Goal: Information Seeking & Learning: Find specific fact

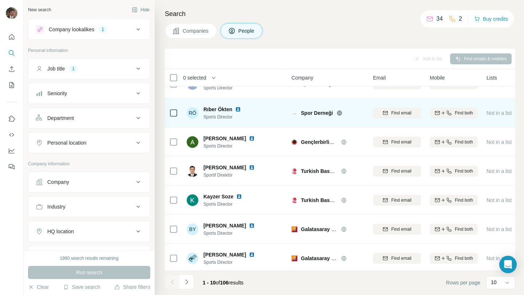
scroll to position [107, 0]
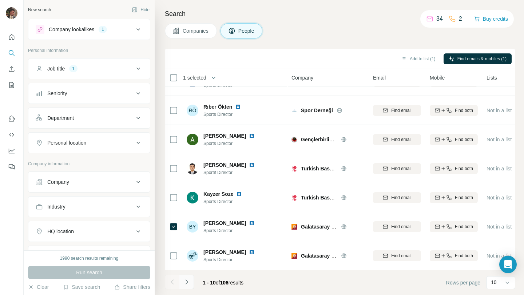
click at [186, 283] on icon "Navigate to next page" at bounding box center [186, 282] width 3 height 5
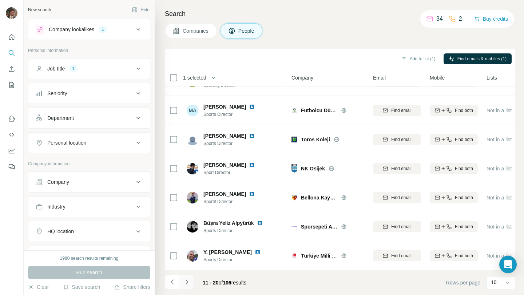
click at [188, 281] on icon "Navigate to next page" at bounding box center [186, 282] width 7 height 7
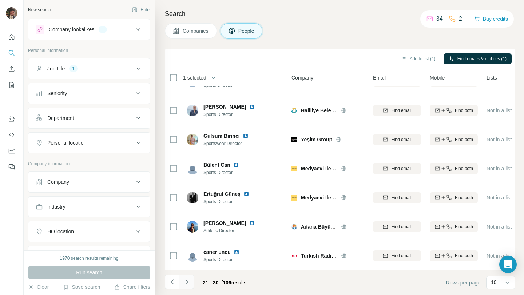
click at [185, 283] on icon "Navigate to next page" at bounding box center [186, 282] width 7 height 7
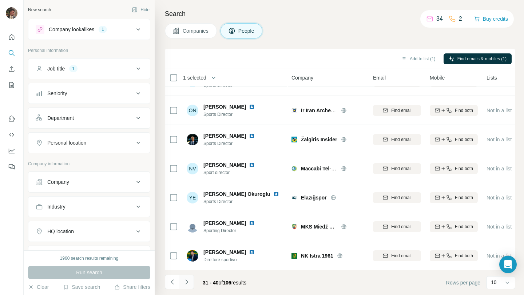
click at [187, 282] on icon "Navigate to next page" at bounding box center [186, 282] width 3 height 5
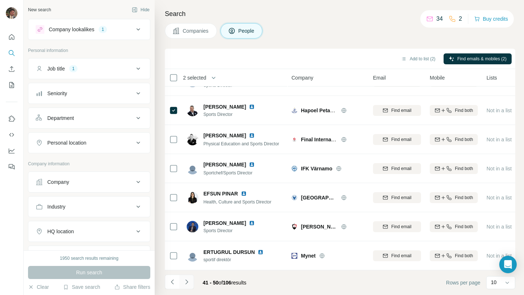
click at [186, 282] on icon "Navigate to next page" at bounding box center [186, 282] width 7 height 7
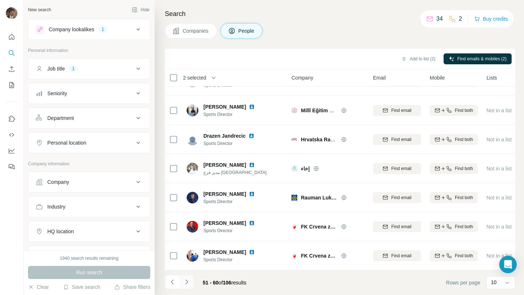
click at [187, 281] on icon "Navigate to next page" at bounding box center [186, 282] width 7 height 7
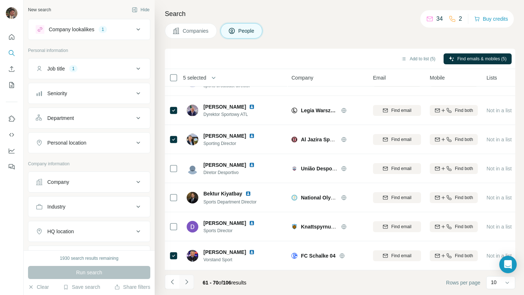
click at [189, 285] on icon "Navigate to next page" at bounding box center [186, 282] width 7 height 7
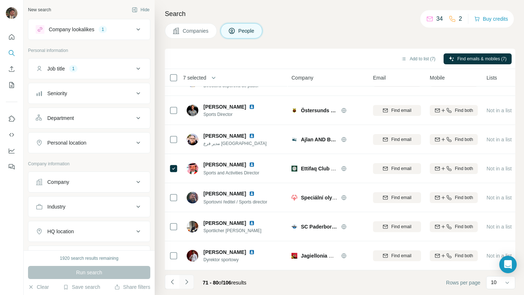
click at [184, 283] on icon "Navigate to next page" at bounding box center [186, 282] width 7 height 7
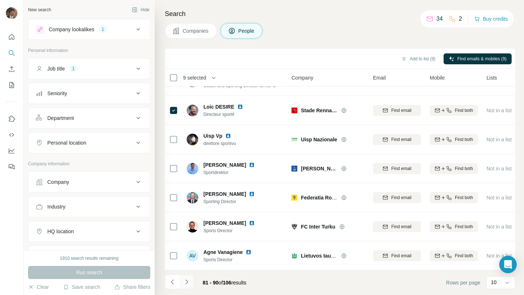
click at [187, 284] on icon "Navigate to next page" at bounding box center [186, 282] width 7 height 7
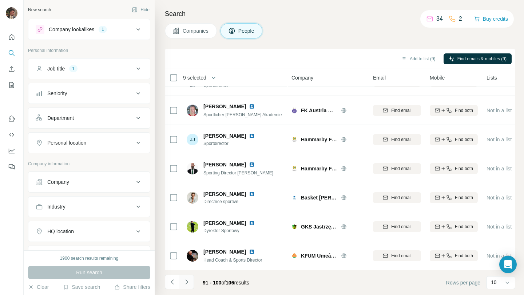
click at [185, 282] on icon "Navigate to next page" at bounding box center [186, 282] width 7 height 7
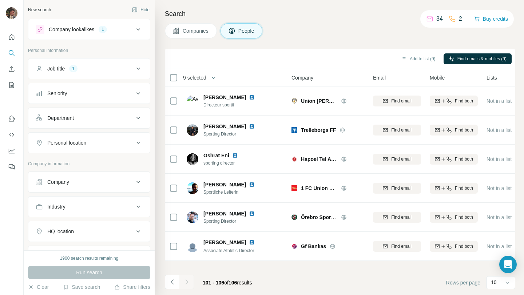
scroll to position [0, 0]
click at [187, 281] on div at bounding box center [186, 282] width 15 height 15
click at [173, 284] on icon "Navigate to previous page" at bounding box center [172, 282] width 3 height 5
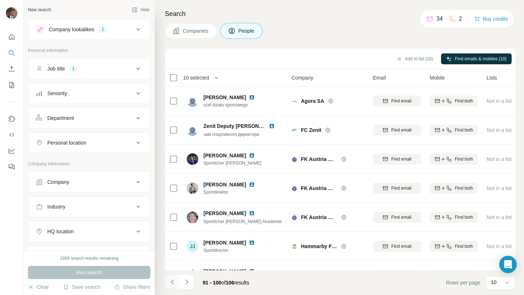
click at [174, 283] on icon "Navigate to previous page" at bounding box center [172, 282] width 7 height 7
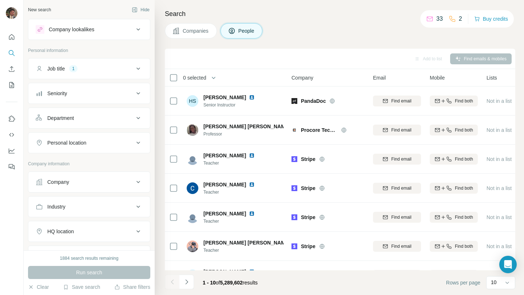
click at [105, 68] on div "Job title 1" at bounding box center [85, 68] width 98 height 7
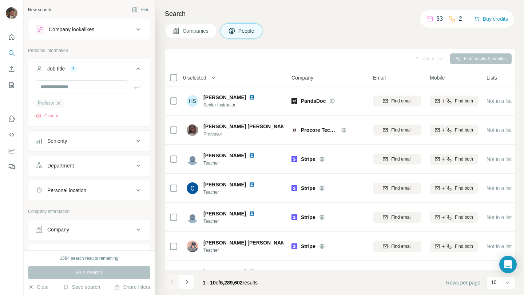
click at [60, 105] on icon "button" at bounding box center [58, 103] width 3 height 3
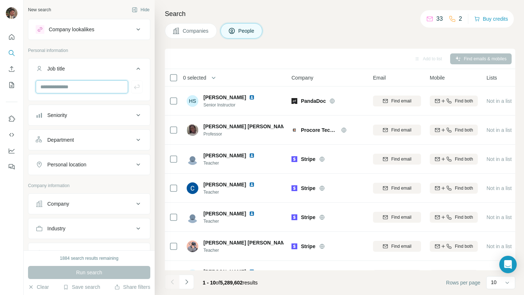
click at [75, 86] on input "text" at bounding box center [82, 86] width 92 height 13
type input "**********"
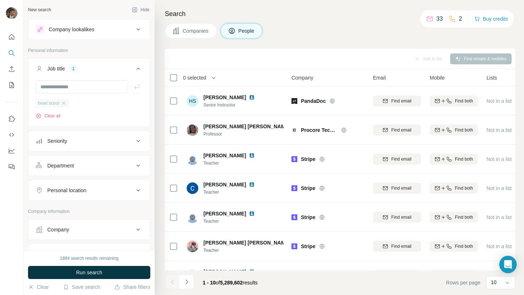
click at [47, 104] on span "head scout" at bounding box center [48, 103] width 21 height 7
click at [91, 272] on span "Run search" at bounding box center [89, 272] width 26 height 7
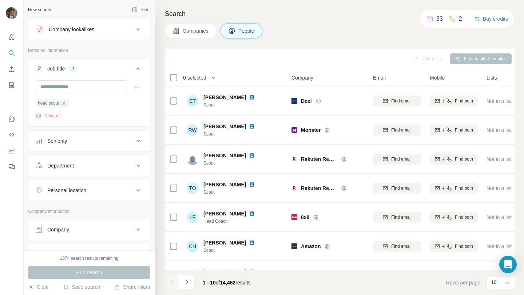
click at [140, 27] on icon at bounding box center [138, 29] width 9 height 9
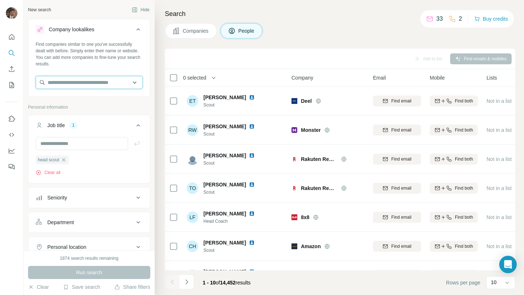
click at [95, 83] on input "text" at bounding box center [89, 82] width 107 height 13
type input "*"
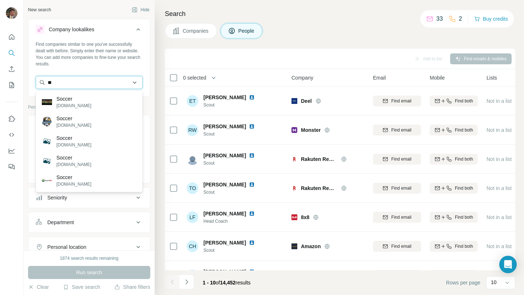
type input "*"
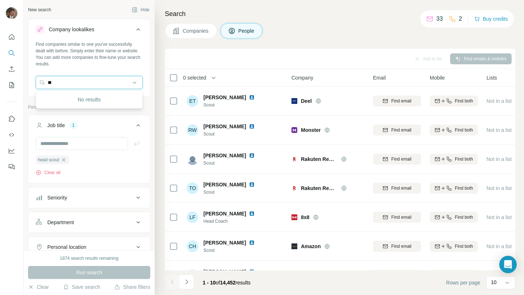
type input "*"
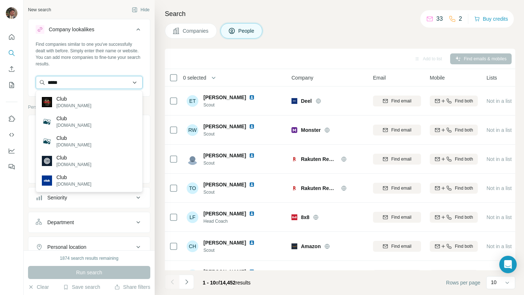
click at [133, 82] on input "****" at bounding box center [89, 82] width 107 height 13
type input "*"
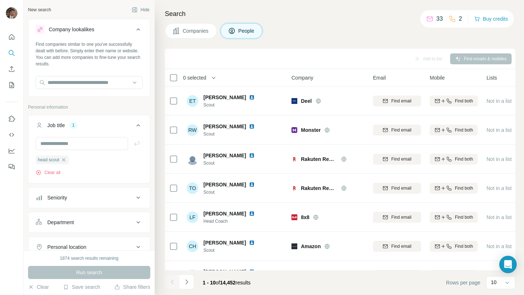
click at [156, 87] on div "Search Companies People Add to list Find emails & mobiles 0 selected People Com…" at bounding box center [339, 147] width 369 height 295
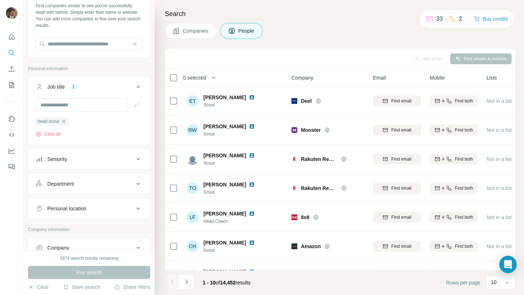
scroll to position [48, 0]
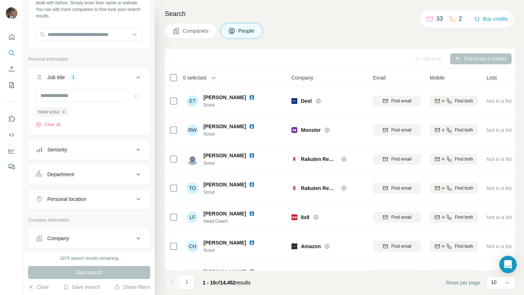
click at [114, 148] on div "Seniority" at bounding box center [85, 149] width 98 height 7
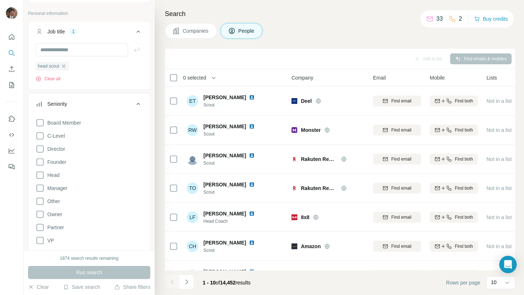
scroll to position [85, 0]
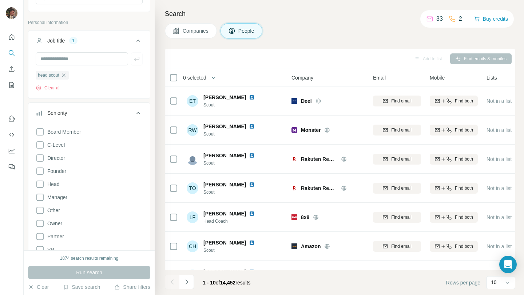
click at [126, 112] on div "Seniority" at bounding box center [85, 113] width 98 height 7
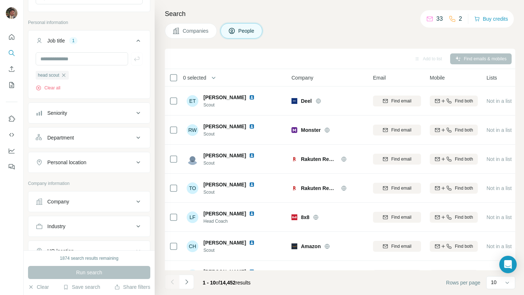
click at [119, 142] on button "Department" at bounding box center [89, 137] width 122 height 17
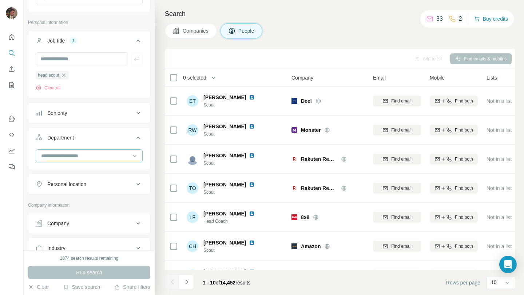
click at [109, 156] on input at bounding box center [85, 156] width 90 height 8
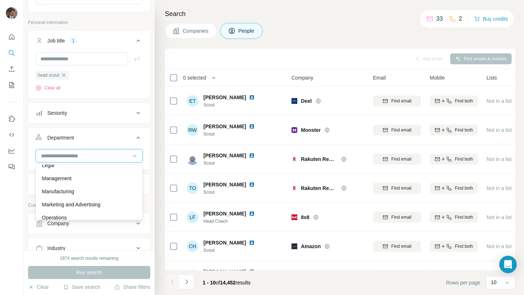
scroll to position [138, 0]
click at [109, 180] on div "Management" at bounding box center [89, 179] width 95 height 7
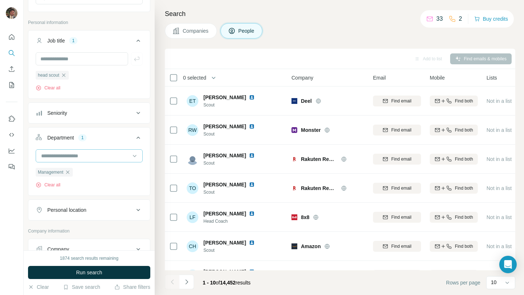
click at [116, 154] on input at bounding box center [85, 156] width 90 height 8
click at [120, 156] on input at bounding box center [85, 156] width 90 height 8
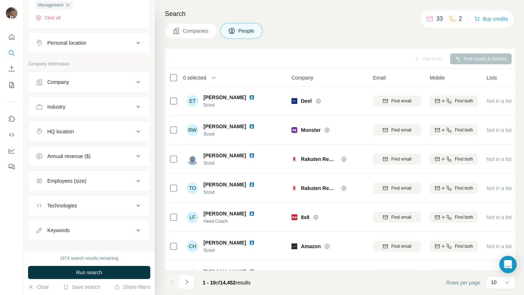
scroll to position [253, 0]
click at [130, 83] on div "Company" at bounding box center [85, 81] width 98 height 7
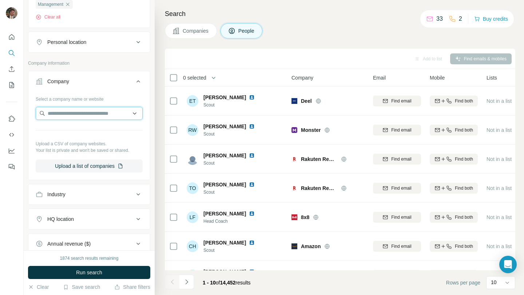
click at [102, 117] on input "text" at bounding box center [89, 113] width 107 height 13
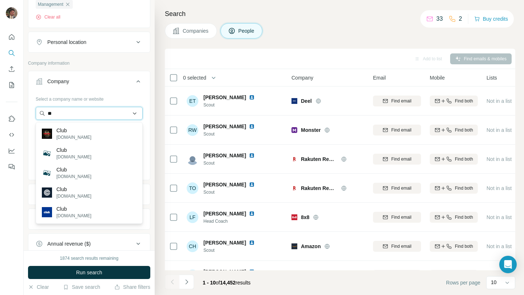
type input "*"
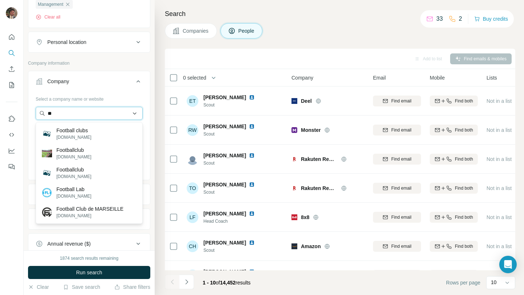
type input "*"
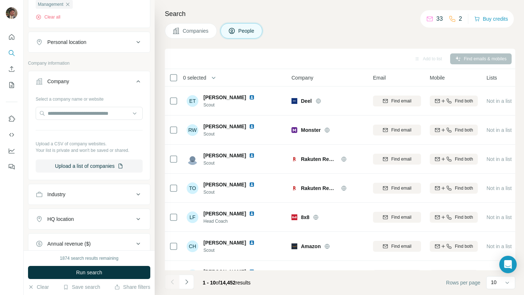
click at [153, 134] on div "New search Hide Company lookalikes Find companies similar to one you've success…" at bounding box center [89, 125] width 131 height 251
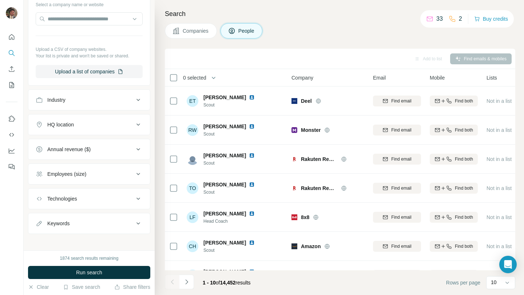
scroll to position [352, 0]
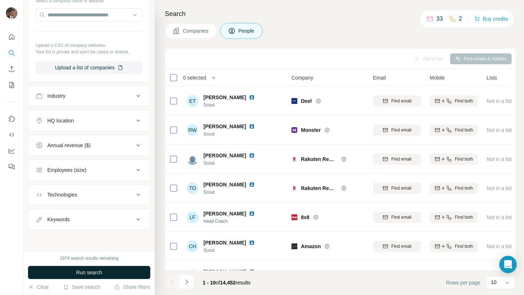
click at [84, 274] on span "Run search" at bounding box center [89, 272] width 26 height 7
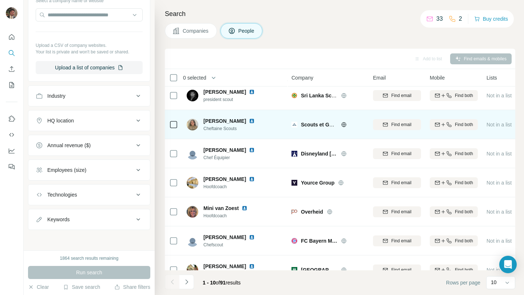
scroll to position [107, 0]
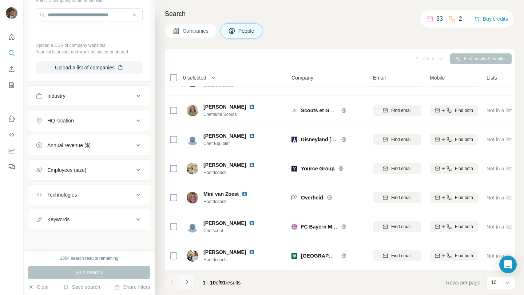
click at [187, 282] on icon "Navigate to next page" at bounding box center [186, 282] width 7 height 7
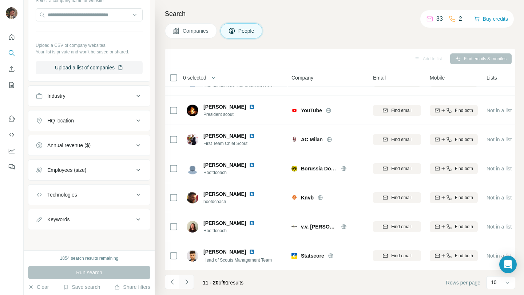
click at [188, 280] on icon "Navigate to next page" at bounding box center [186, 282] width 7 height 7
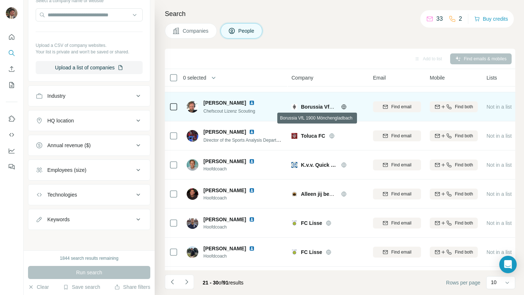
scroll to position [28, 0]
